Goal: Task Accomplishment & Management: Manage account settings

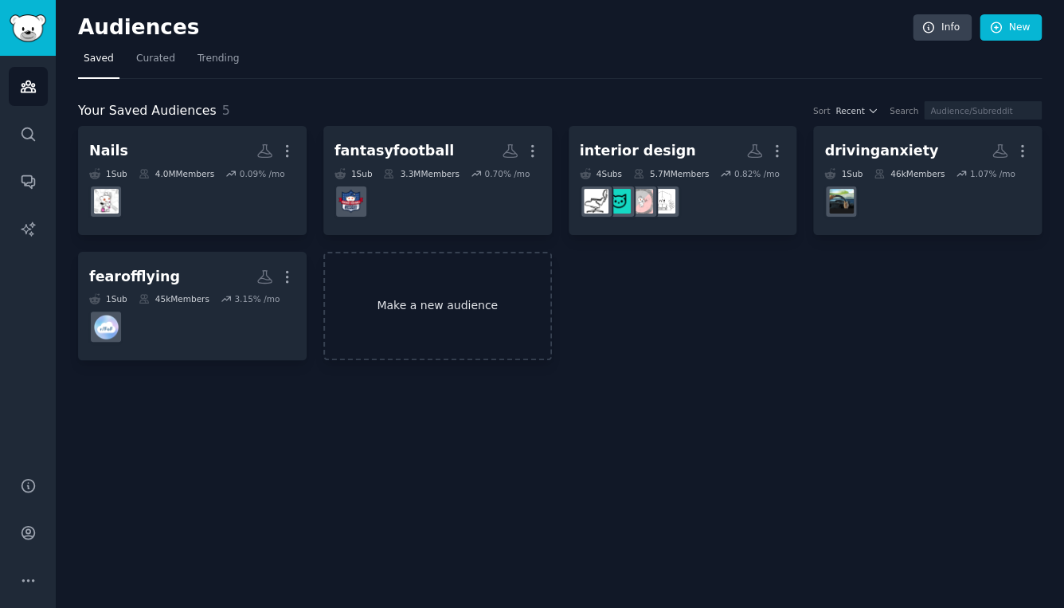
click at [465, 305] on link "Make a new audience" at bounding box center [437, 306] width 229 height 109
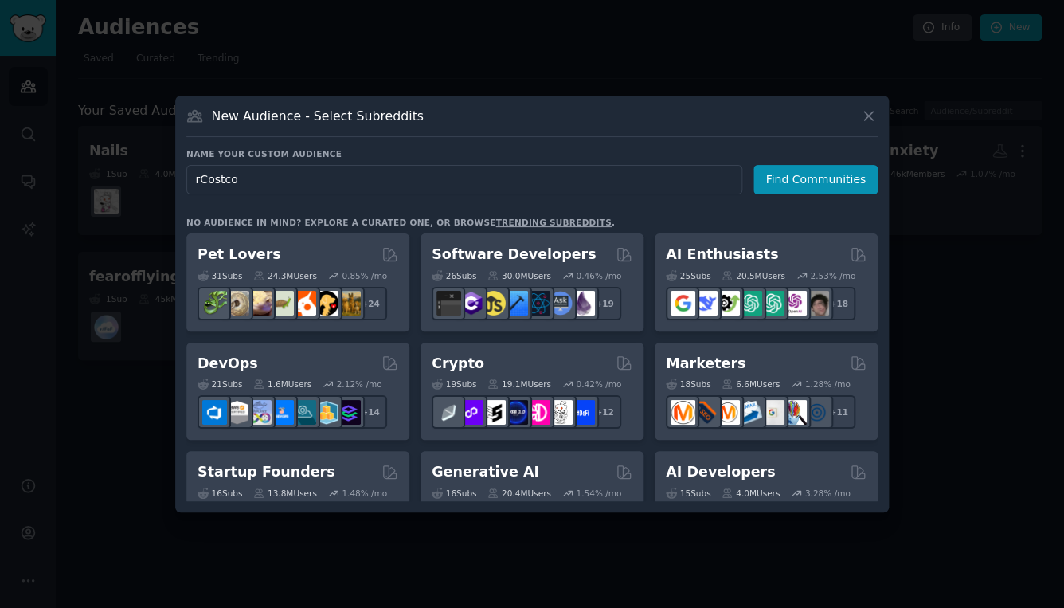
type input "Costco"
click button "Find Communities" at bounding box center [816, 179] width 124 height 29
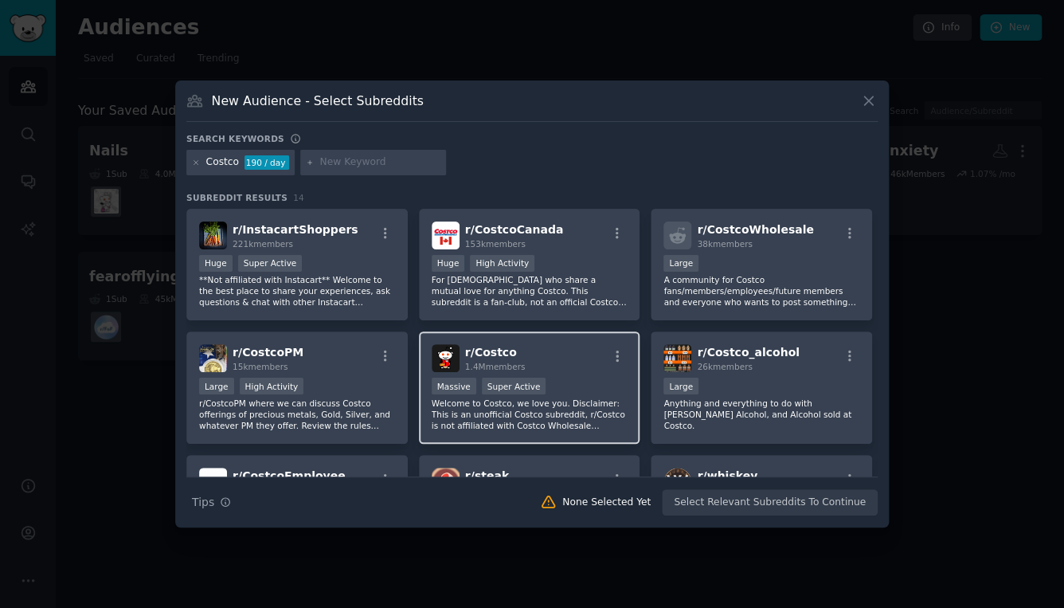
scroll to position [107, 0]
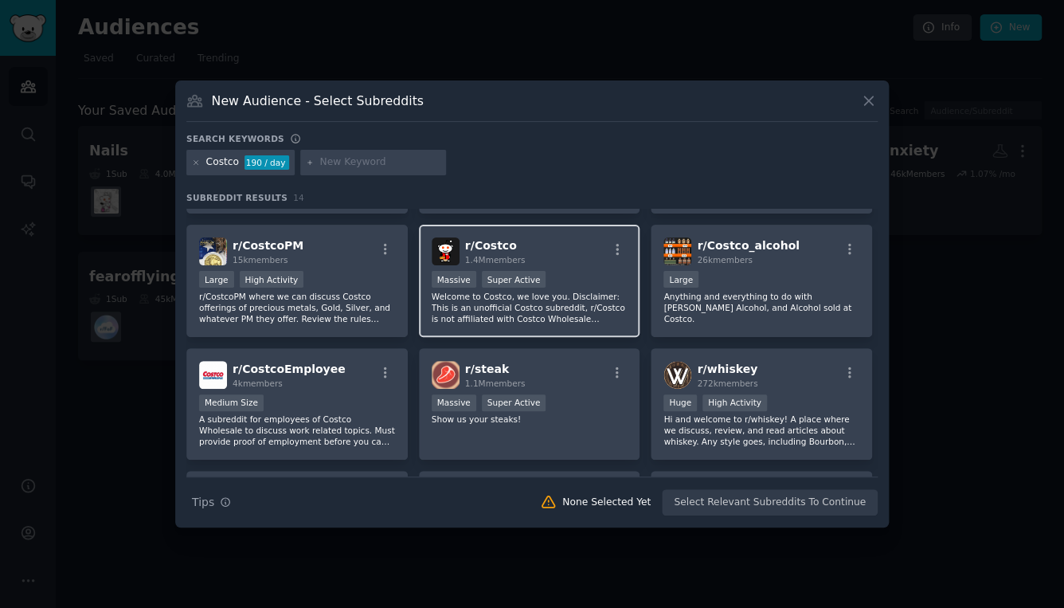
click at [559, 269] on div "r/ Costco 1.4M members Massive Super Active Welcome to Costco, we love you. Dis…" at bounding box center [529, 281] width 221 height 112
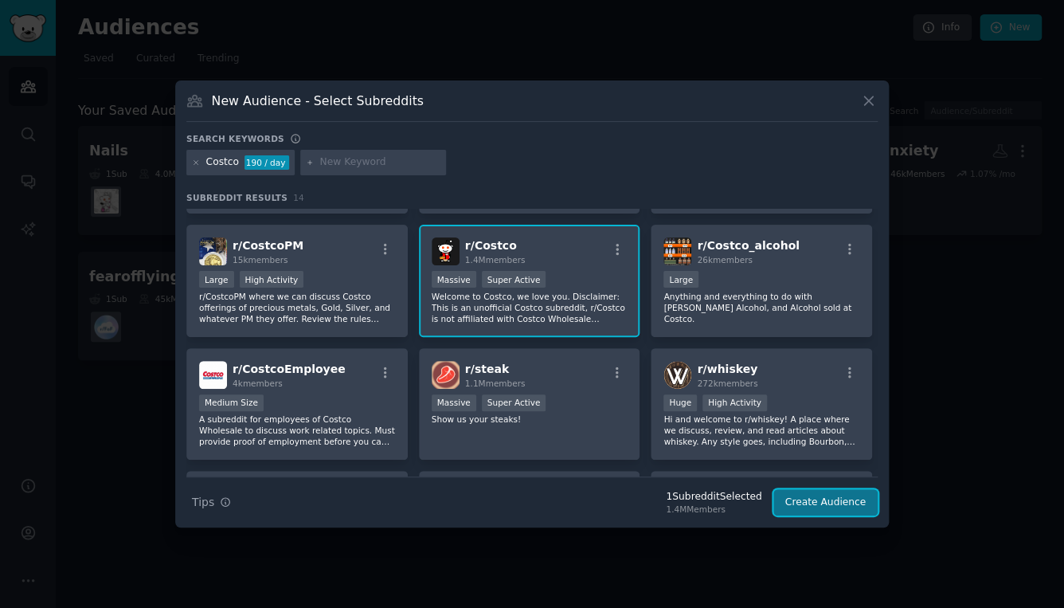
click at [819, 498] on button "Create Audience" at bounding box center [825, 502] width 105 height 27
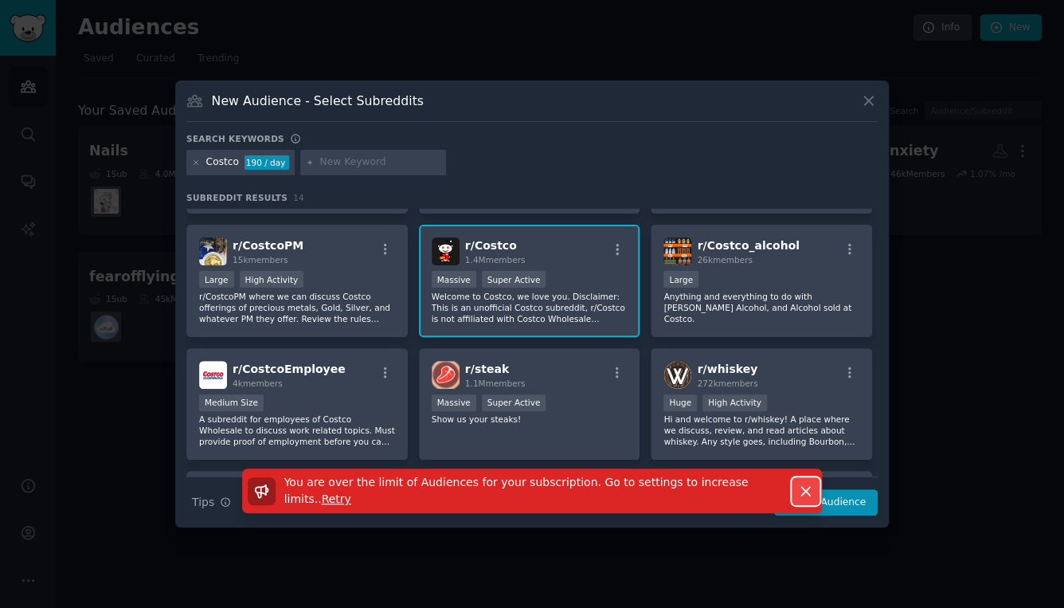
click at [805, 490] on icon "button" at bounding box center [805, 491] width 9 height 9
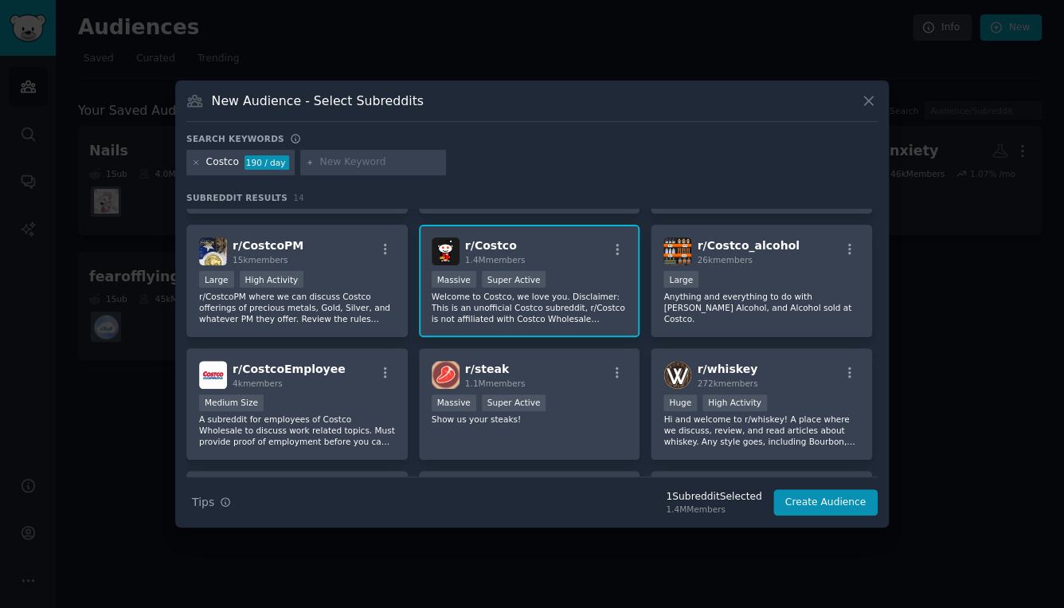
click at [859, 104] on div "New Audience - Select Subreddits" at bounding box center [531, 107] width 691 height 30
click at [873, 99] on icon at bounding box center [868, 100] width 17 height 17
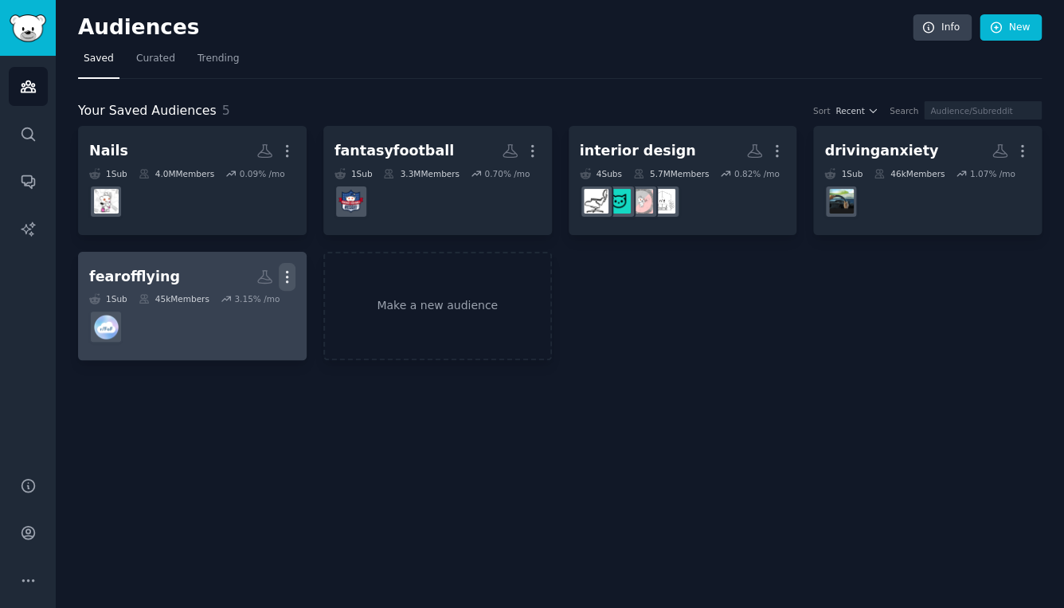
click at [291, 274] on icon "button" at bounding box center [287, 276] width 17 height 17
click at [258, 313] on p "Delete" at bounding box center [243, 310] width 37 height 17
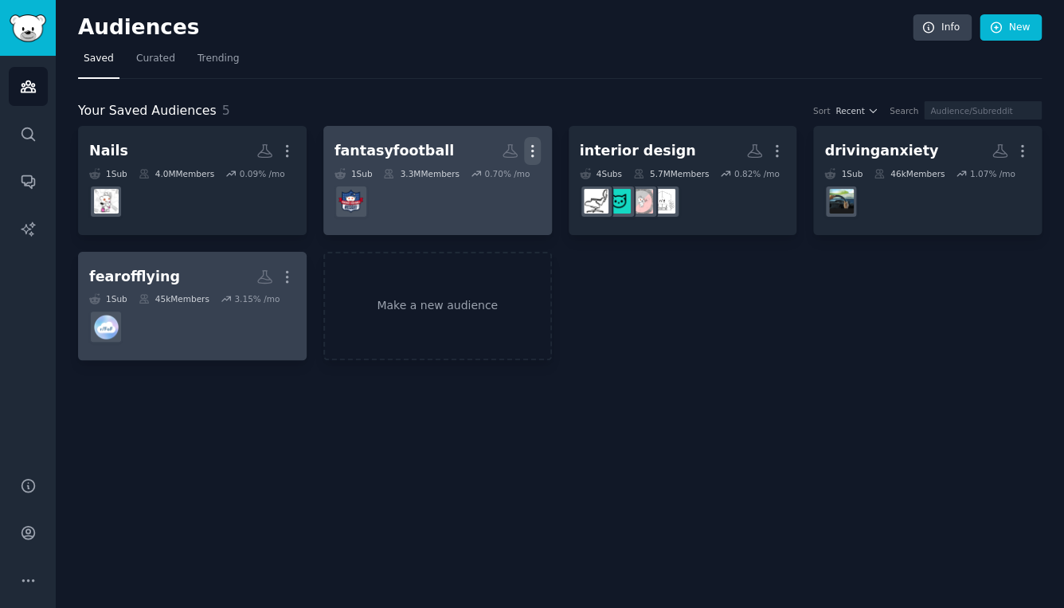
click at [536, 153] on icon "button" at bounding box center [532, 151] width 17 height 17
click at [508, 183] on div "Delete" at bounding box center [478, 184] width 76 height 33
click at [281, 276] on icon "button" at bounding box center [287, 276] width 17 height 17
click at [244, 313] on p "Delete" at bounding box center [243, 310] width 37 height 17
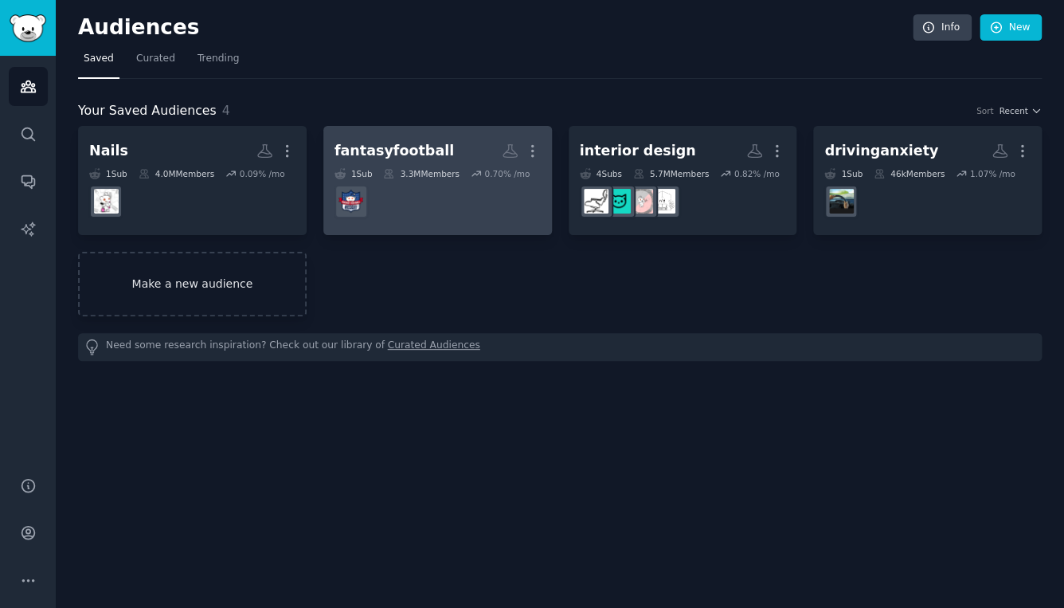
click at [216, 296] on link "Make a new audience" at bounding box center [192, 284] width 229 height 65
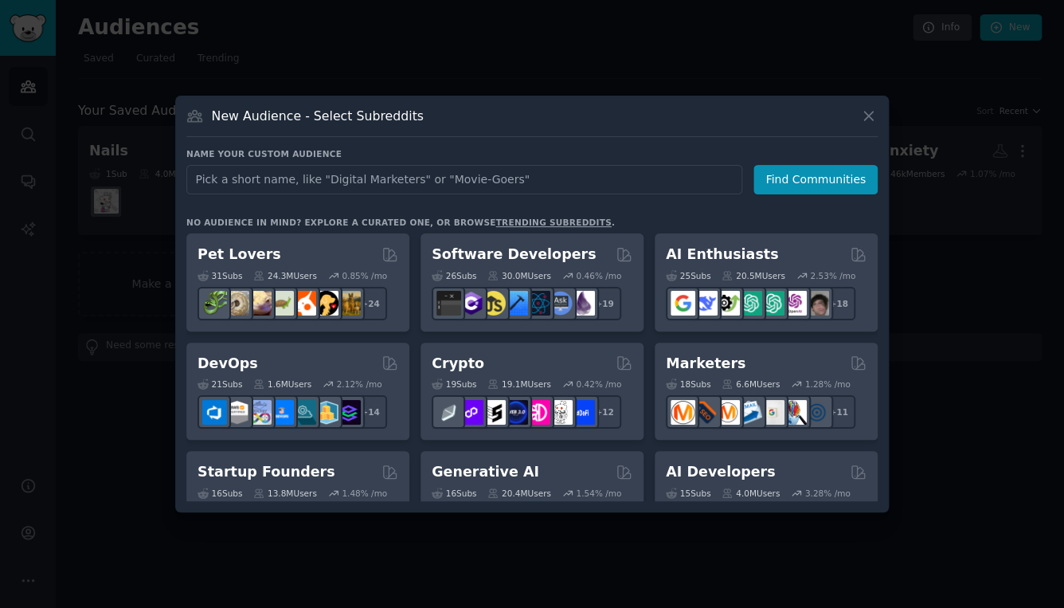
click at [462, 188] on input "text" at bounding box center [464, 179] width 556 height 29
type input "Costco"
click button "Find Communities" at bounding box center [816, 179] width 124 height 29
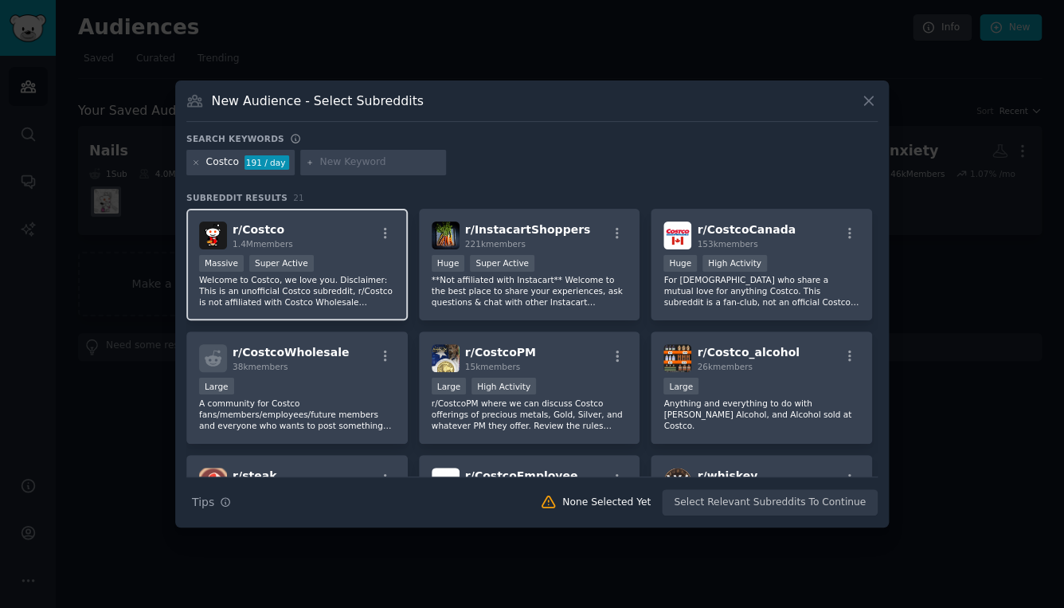
click at [328, 247] on div "r/ Costco 1.4M members" at bounding box center [297, 235] width 196 height 28
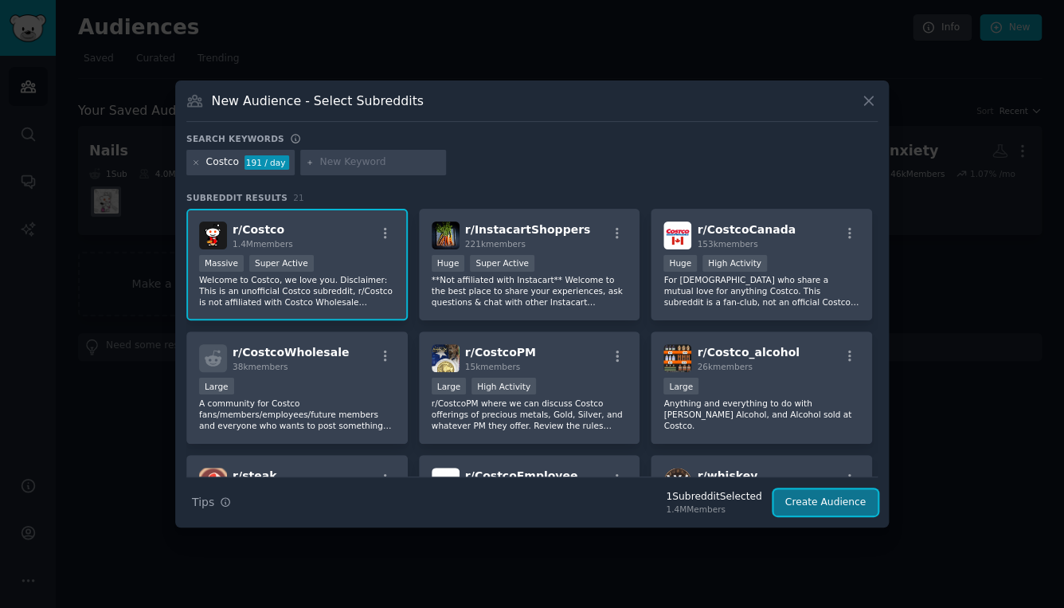
click at [819, 501] on button "Create Audience" at bounding box center [825, 502] width 105 height 27
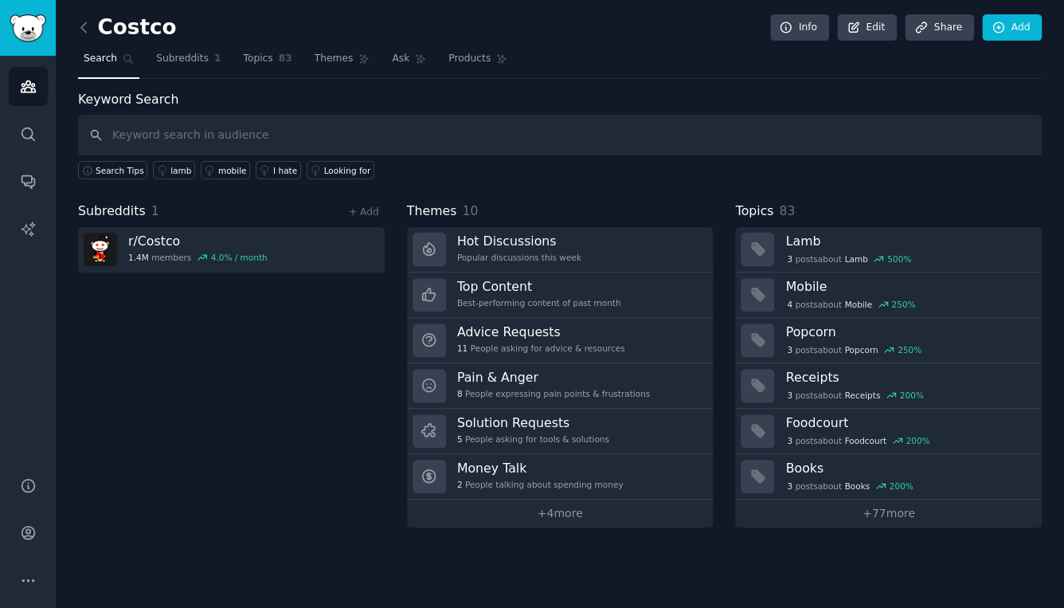
click at [267, 46] on div "Costco Info Edit Share Add" at bounding box center [560, 30] width 964 height 33
click at [268, 61] on span "Topics" at bounding box center [257, 59] width 29 height 14
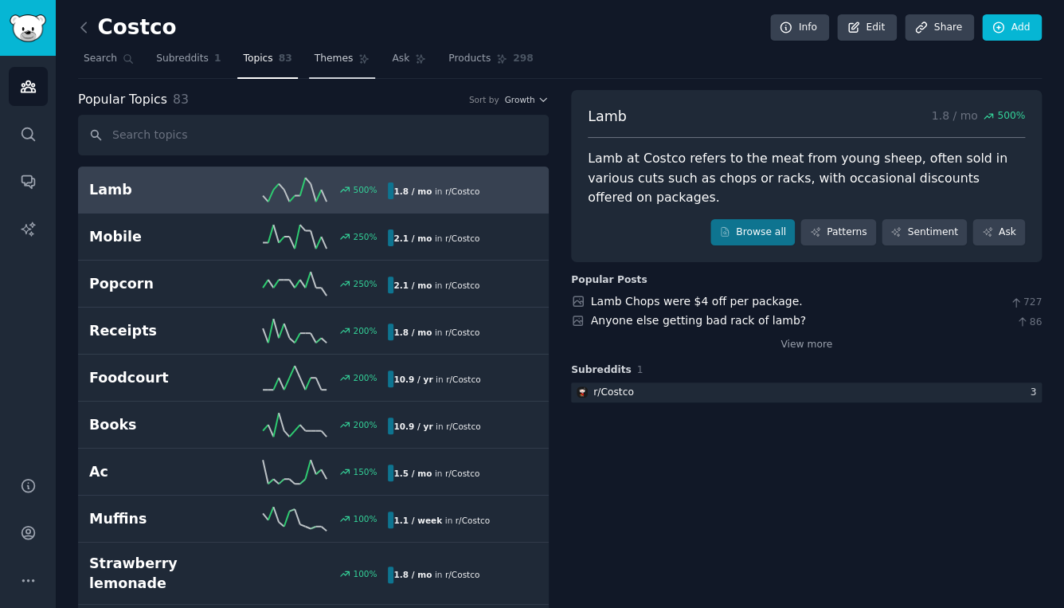
click at [351, 61] on link "Themes" at bounding box center [342, 62] width 67 height 33
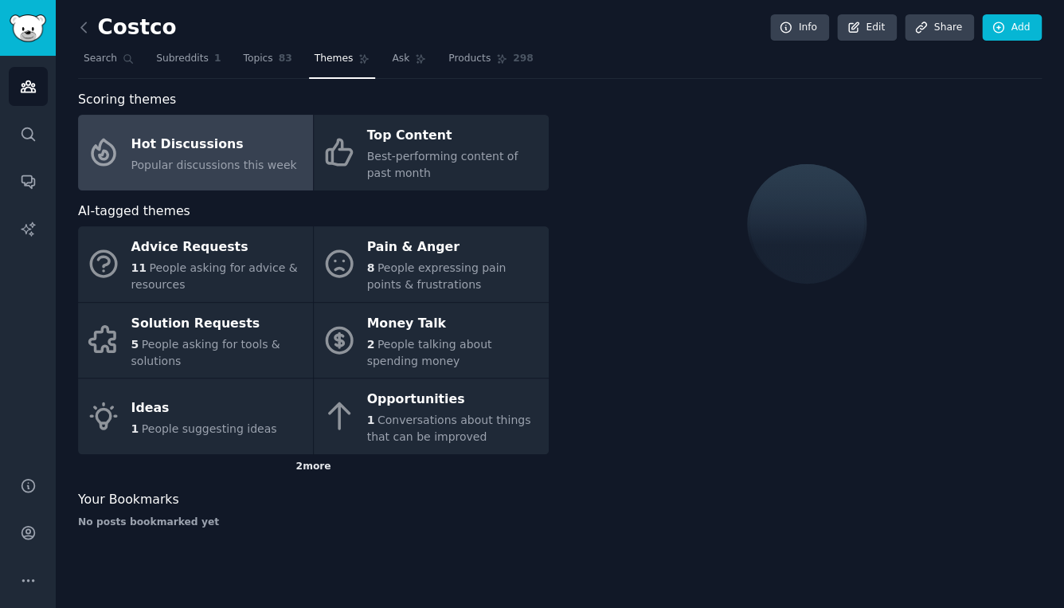
click at [318, 473] on div "2 more" at bounding box center [313, 466] width 471 height 25
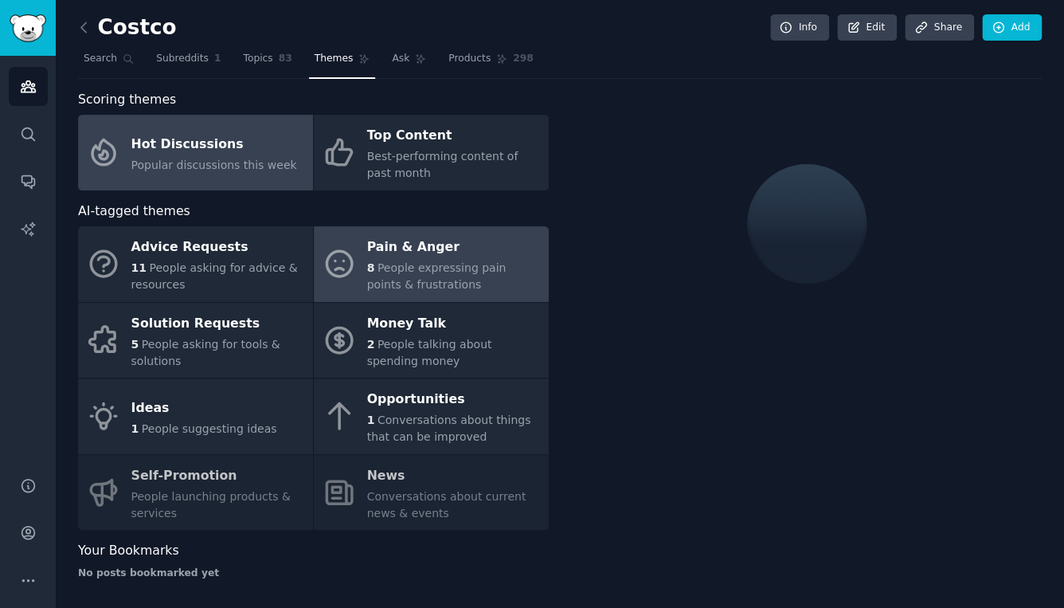
click at [402, 280] on span "People expressing pain points & frustrations" at bounding box center [436, 275] width 139 height 29
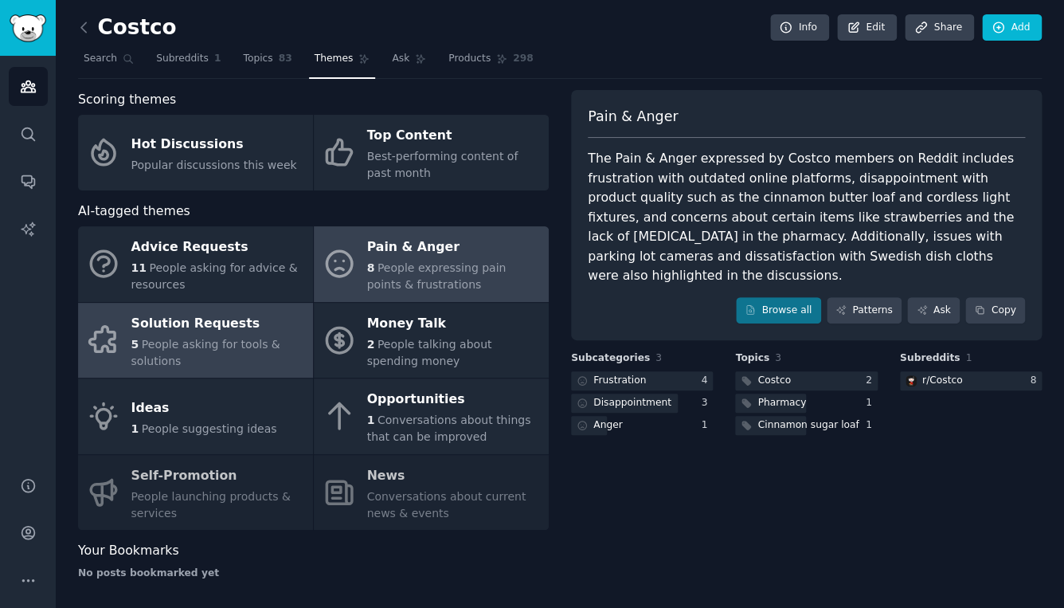
click at [268, 349] on span "People asking for tools & solutions" at bounding box center [205, 352] width 149 height 29
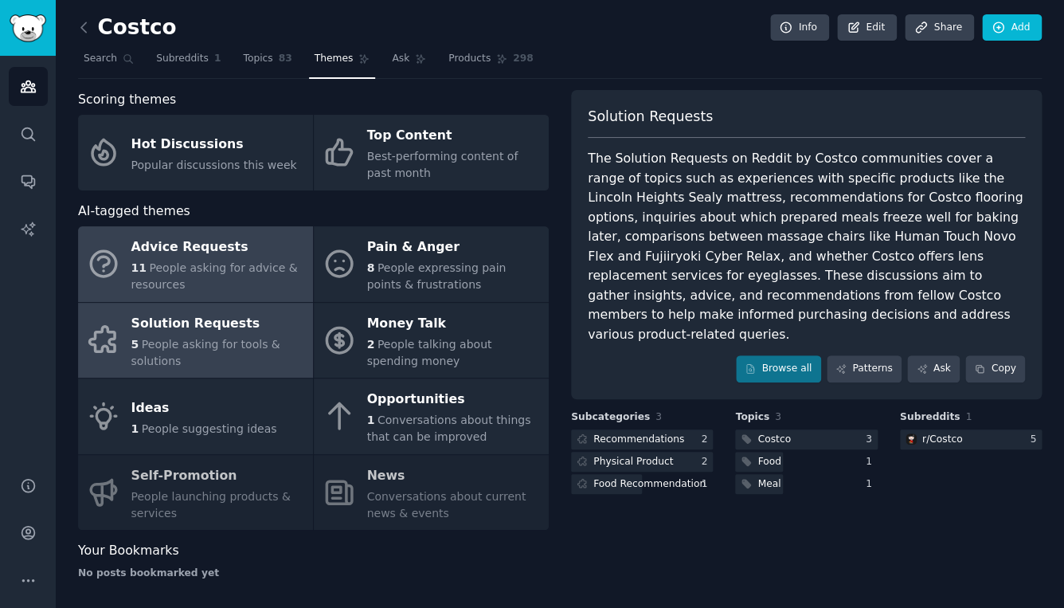
click at [268, 290] on div "11 People asking for advice & resources" at bounding box center [218, 276] width 174 height 33
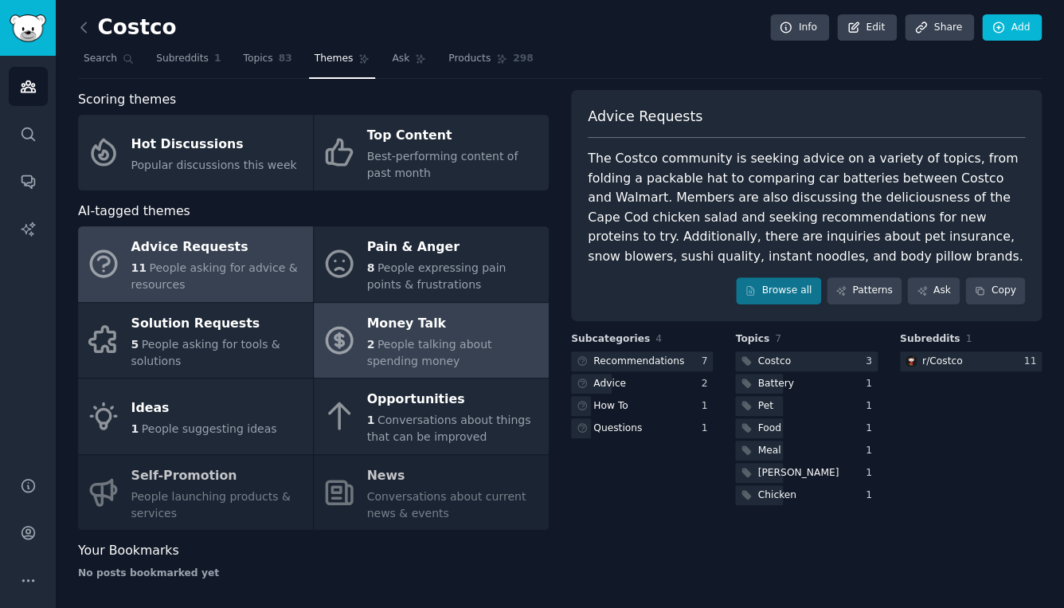
click at [455, 338] on span "People talking about spending money" at bounding box center [429, 352] width 125 height 29
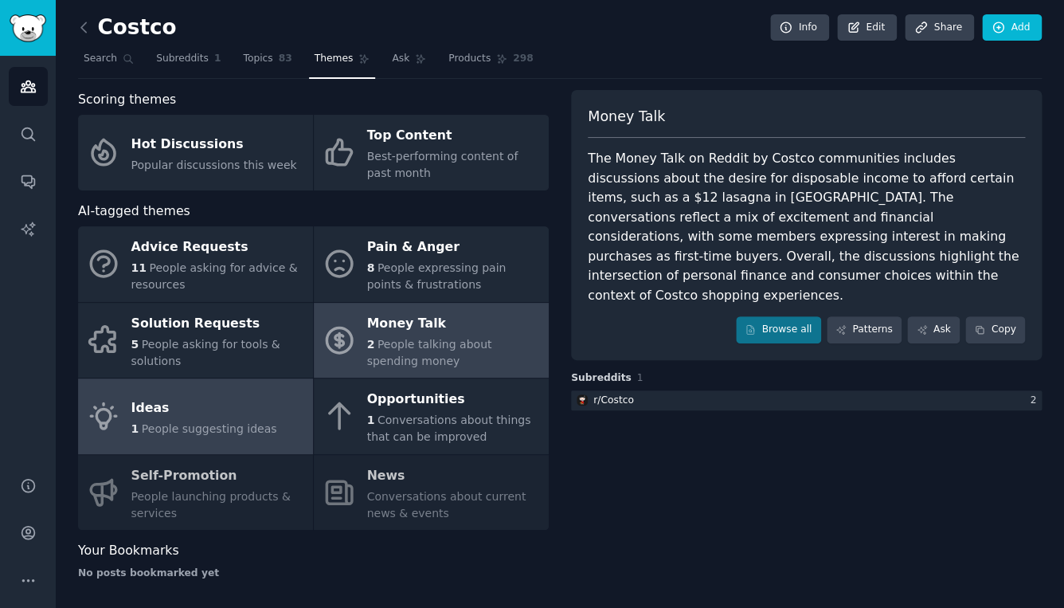
click at [272, 435] on link "Ideas 1 People suggesting ideas" at bounding box center [195, 416] width 235 height 76
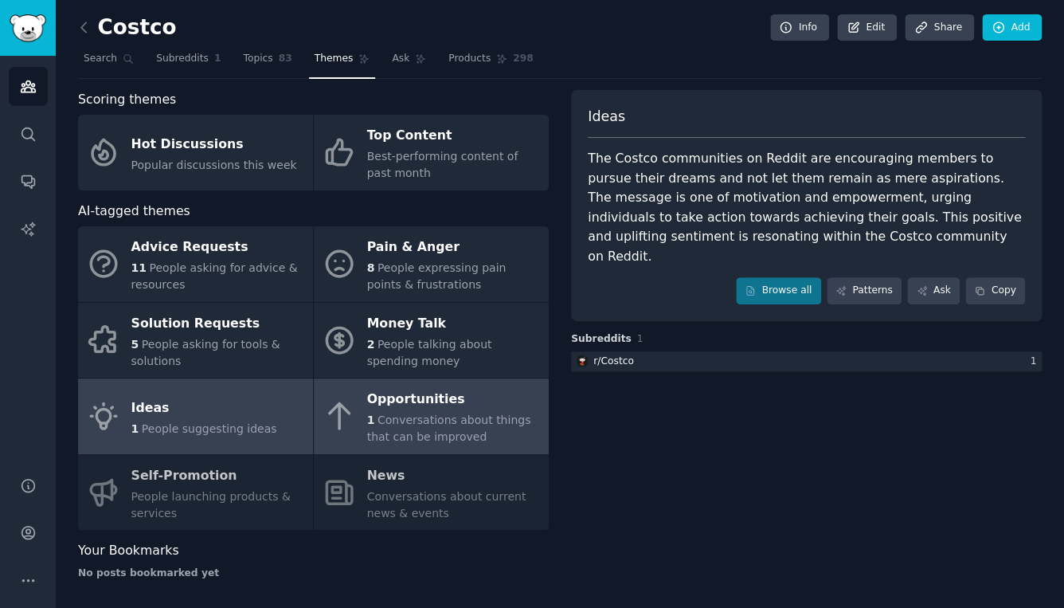
click at [422, 421] on span "Conversations about things that can be improved" at bounding box center [449, 427] width 164 height 29
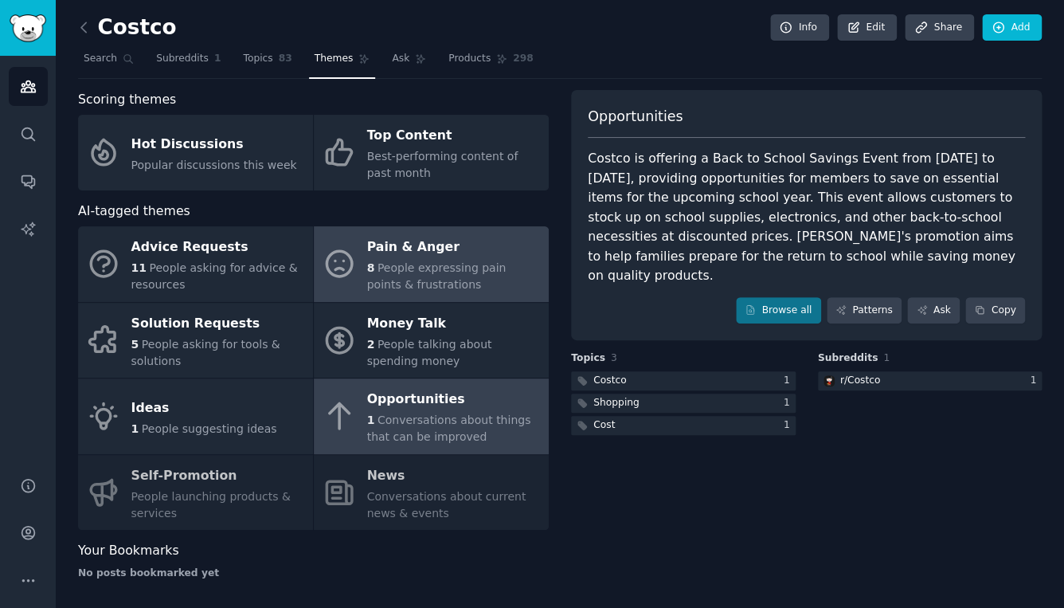
click at [386, 272] on span "People expressing pain points & frustrations" at bounding box center [436, 275] width 139 height 29
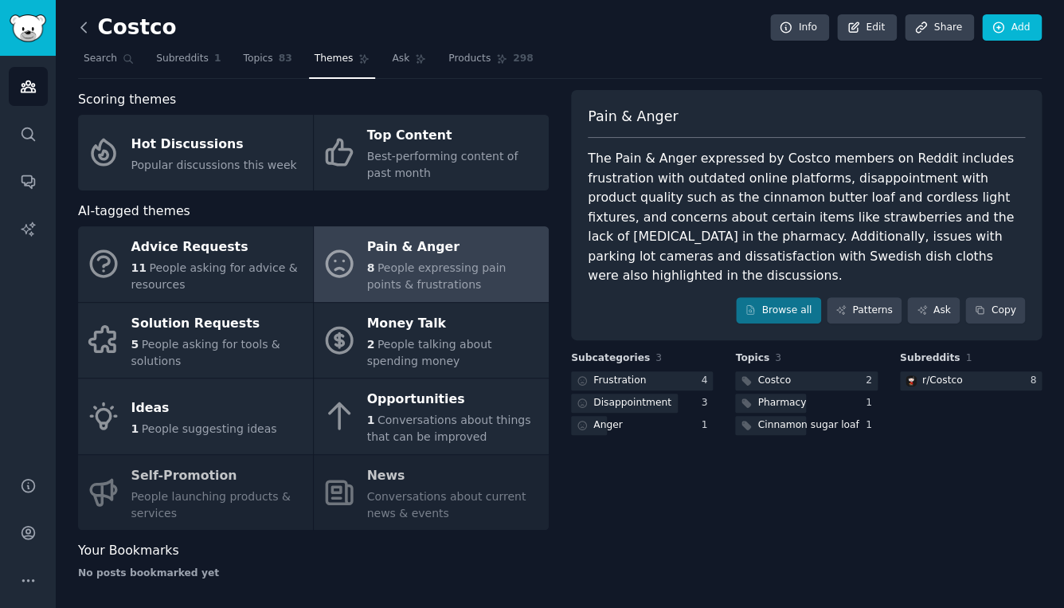
click at [85, 24] on icon at bounding box center [83, 27] width 5 height 10
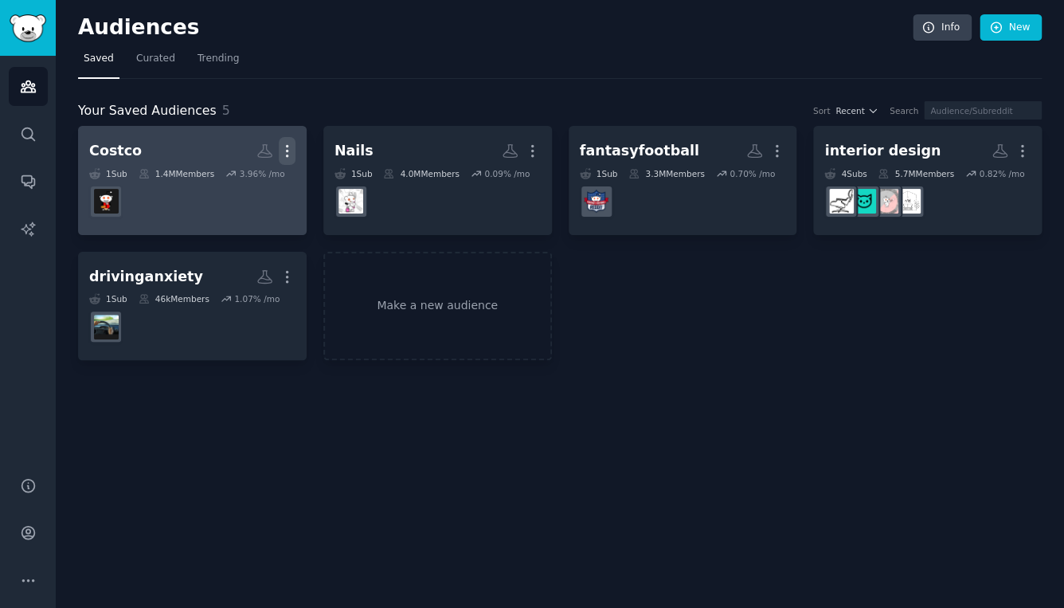
click at [288, 143] on button "More" at bounding box center [287, 151] width 17 height 28
click at [259, 185] on p "Delete" at bounding box center [243, 184] width 37 height 17
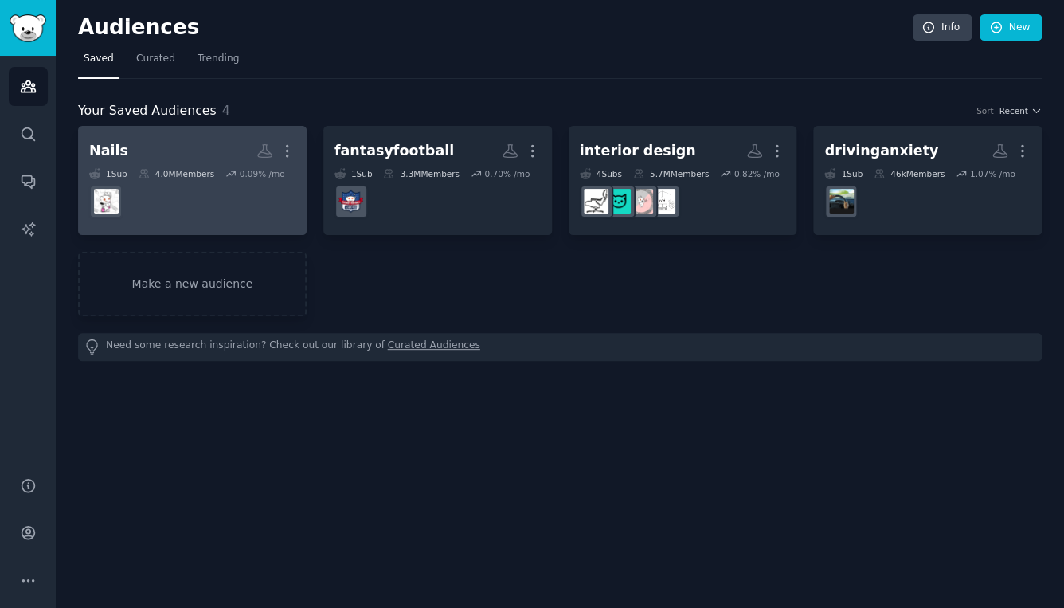
click at [166, 155] on h2 "Nails Custom Audience More" at bounding box center [192, 151] width 206 height 28
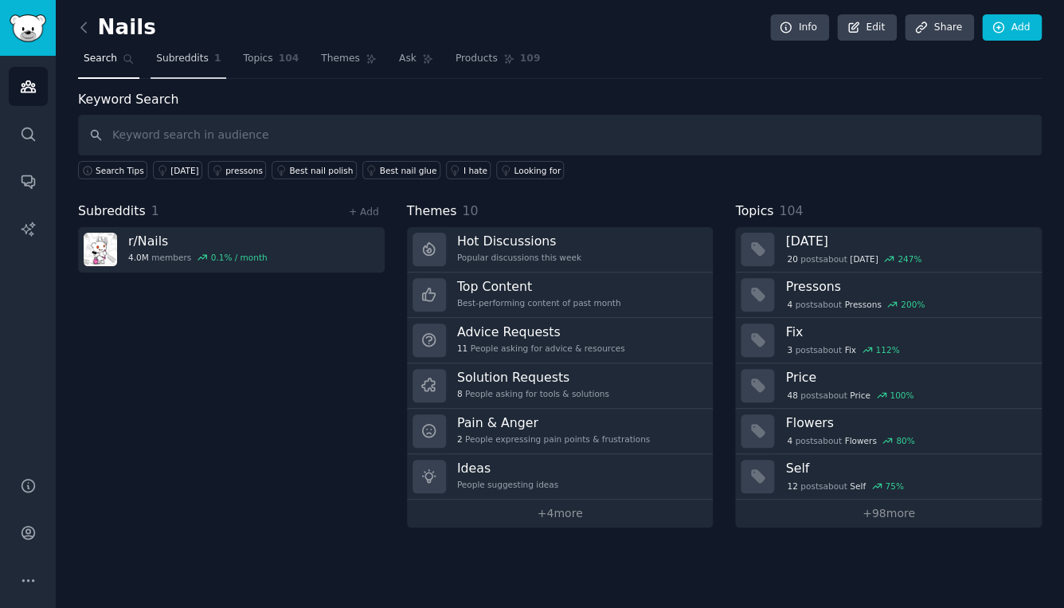
click at [194, 57] on span "Subreddits" at bounding box center [182, 59] width 53 height 14
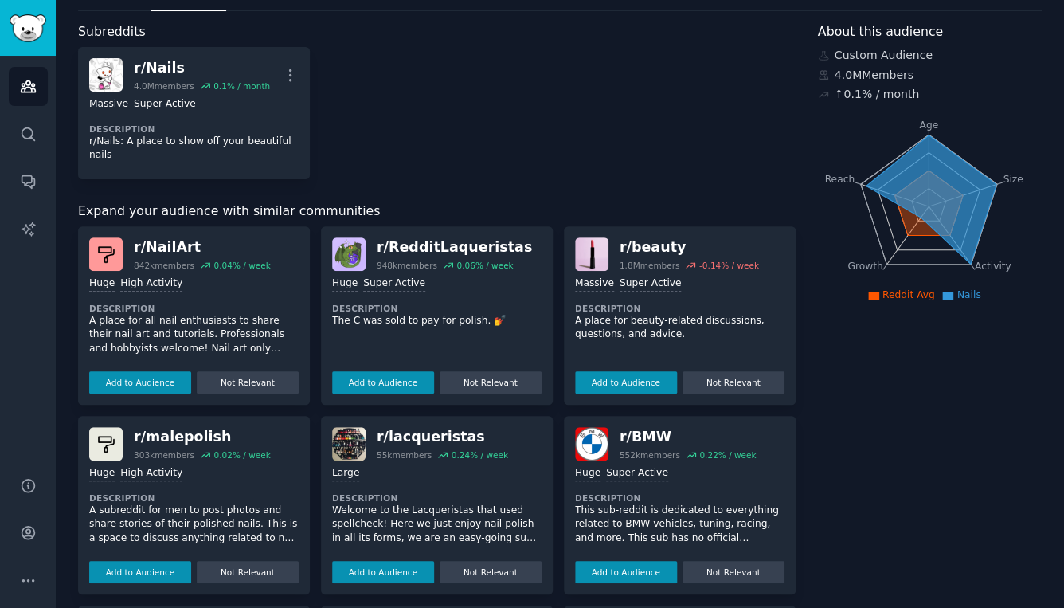
scroll to position [114, 0]
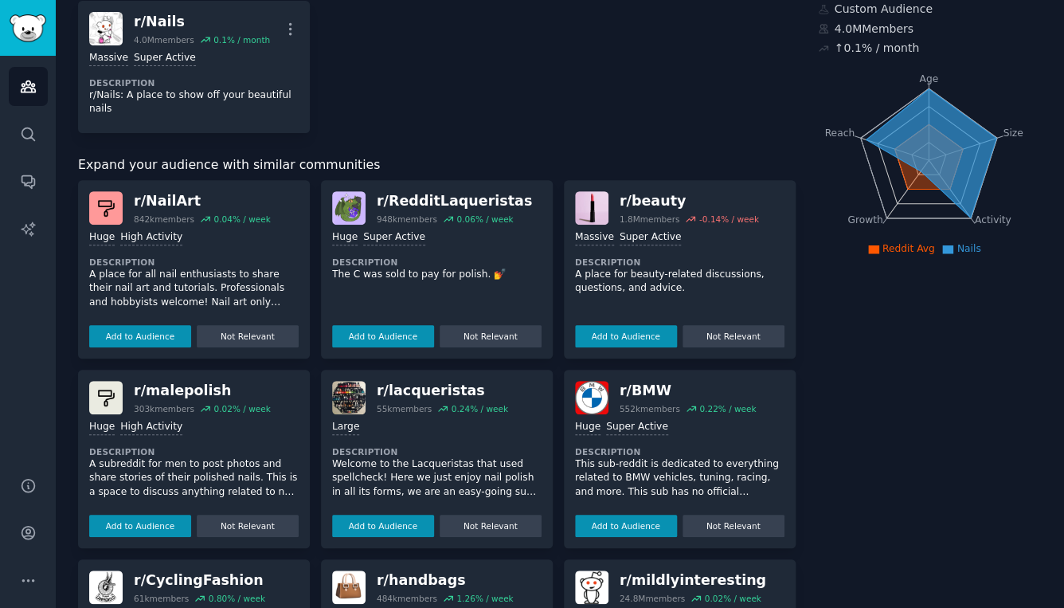
click at [177, 394] on div "r/ [GEOGRAPHIC_DATA]" at bounding box center [202, 391] width 137 height 20
copy div "malepolish"
click at [159, 529] on button "Add to Audience" at bounding box center [140, 526] width 102 height 22
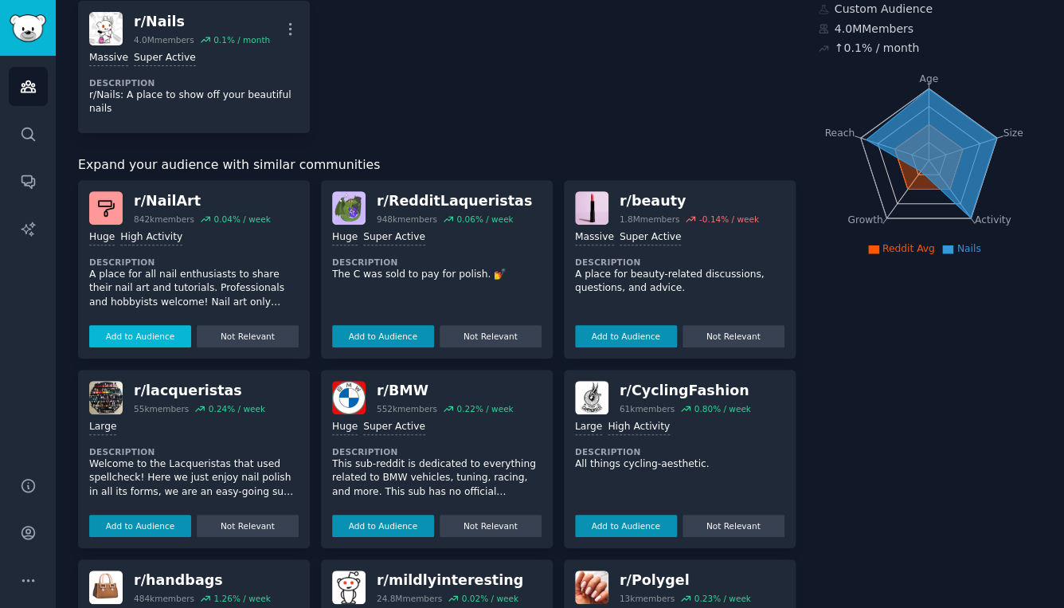
click at [143, 341] on button "Add to Audience" at bounding box center [140, 336] width 102 height 22
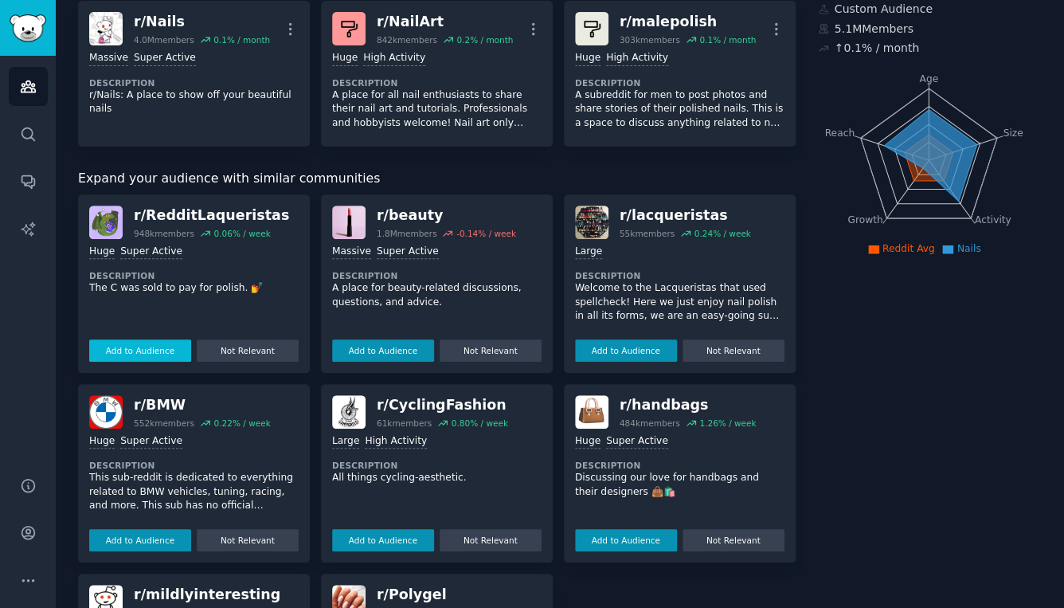
click at [145, 356] on button "Add to Audience" at bounding box center [140, 350] width 102 height 22
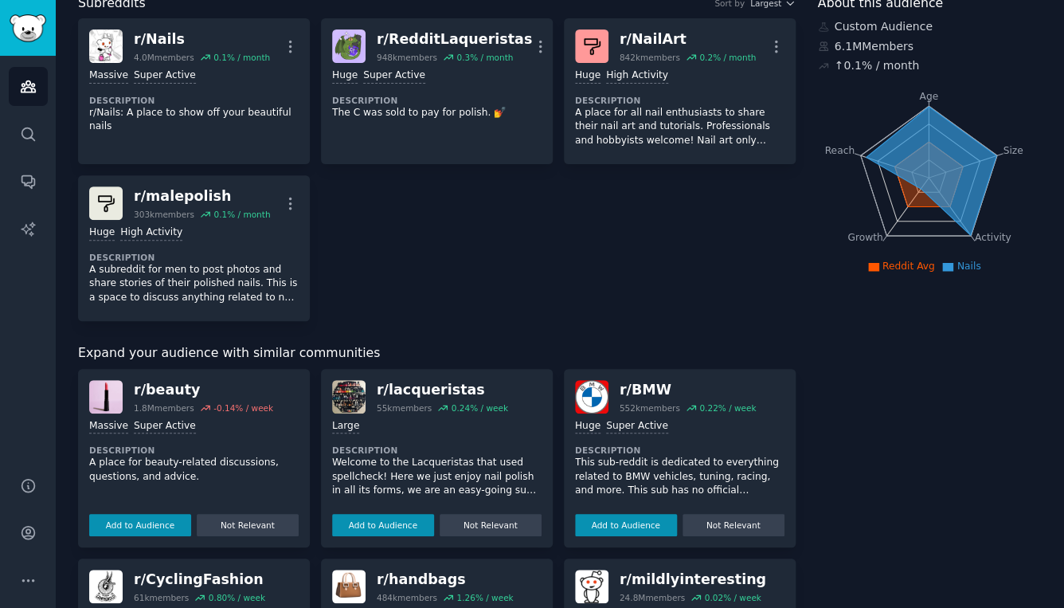
scroll to position [0, 0]
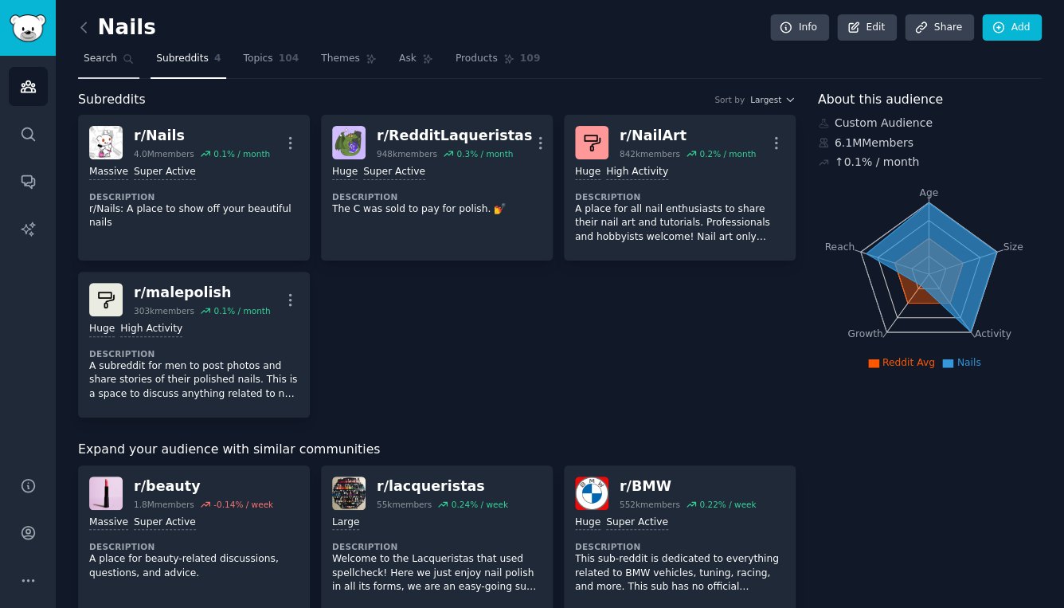
click at [100, 61] on span "Search" at bounding box center [100, 59] width 33 height 14
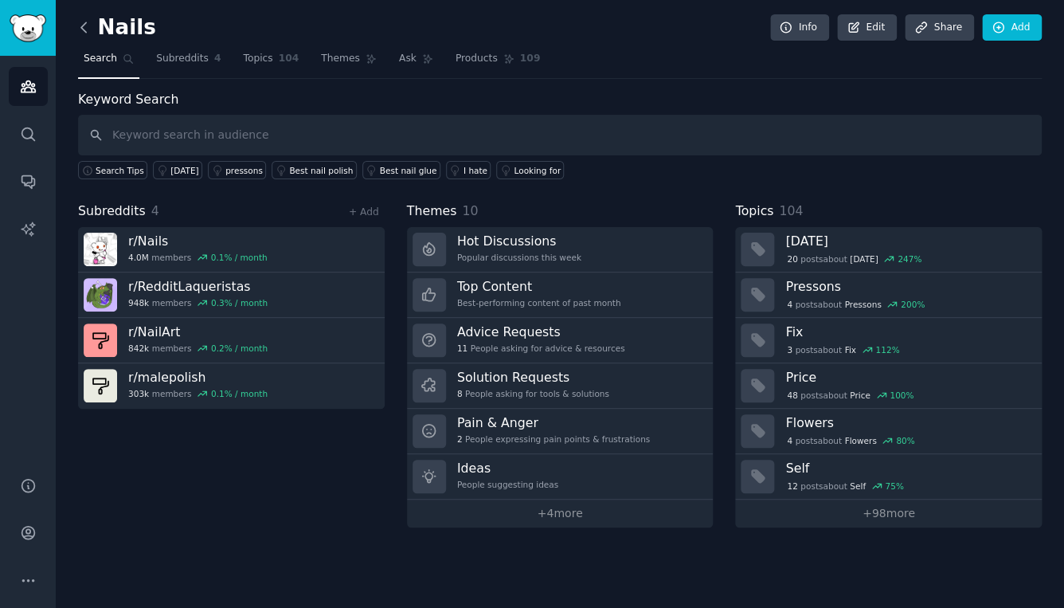
click at [85, 29] on icon at bounding box center [84, 27] width 17 height 17
